Goal: Navigation & Orientation: Find specific page/section

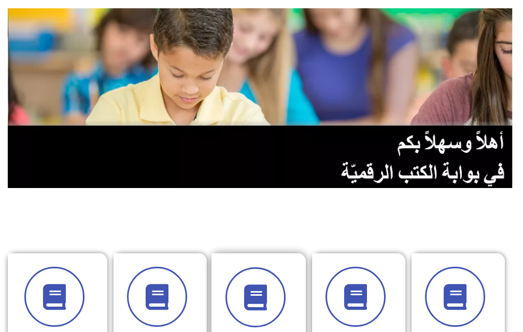
scroll to position [207, 0]
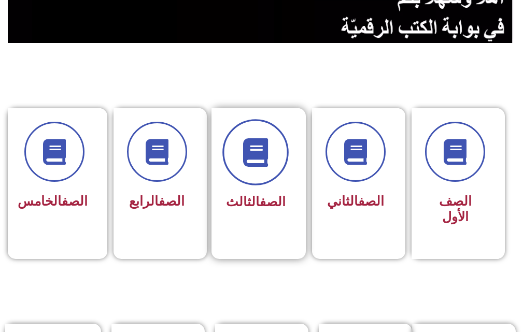
click at [265, 173] on span at bounding box center [256, 153] width 66 height 66
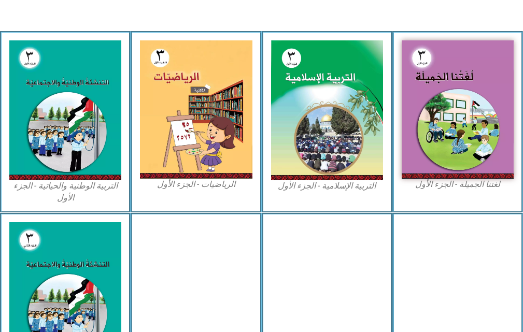
scroll to position [311, 0]
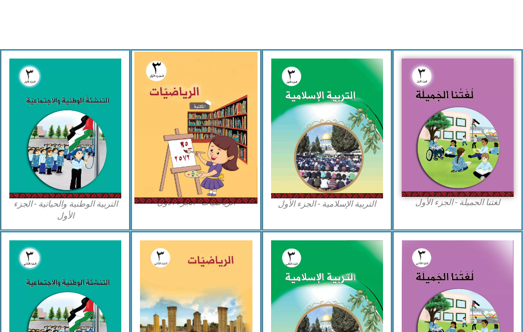
click at [212, 165] on img at bounding box center [195, 128] width 123 height 152
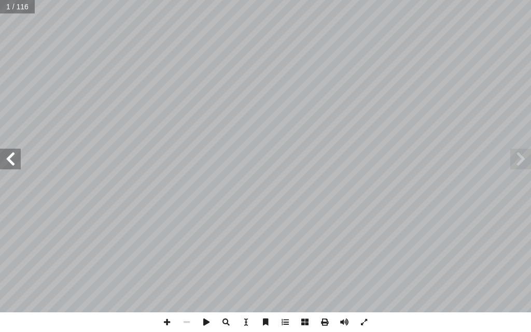
click at [8, 161] on span at bounding box center [10, 159] width 21 height 21
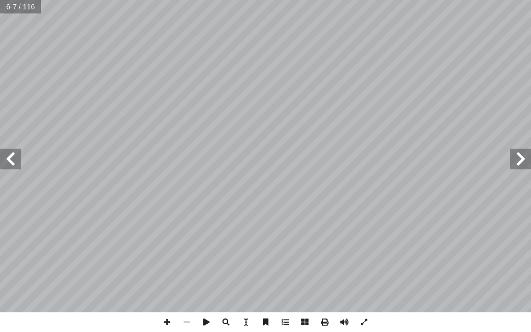
click at [8, 161] on span at bounding box center [10, 159] width 21 height 21
click at [9, 157] on span at bounding box center [10, 159] width 21 height 21
click at [10, 156] on span at bounding box center [10, 159] width 21 height 21
click at [169, 322] on span at bounding box center [167, 322] width 20 height 20
